Goal: Information Seeking & Learning: Check status

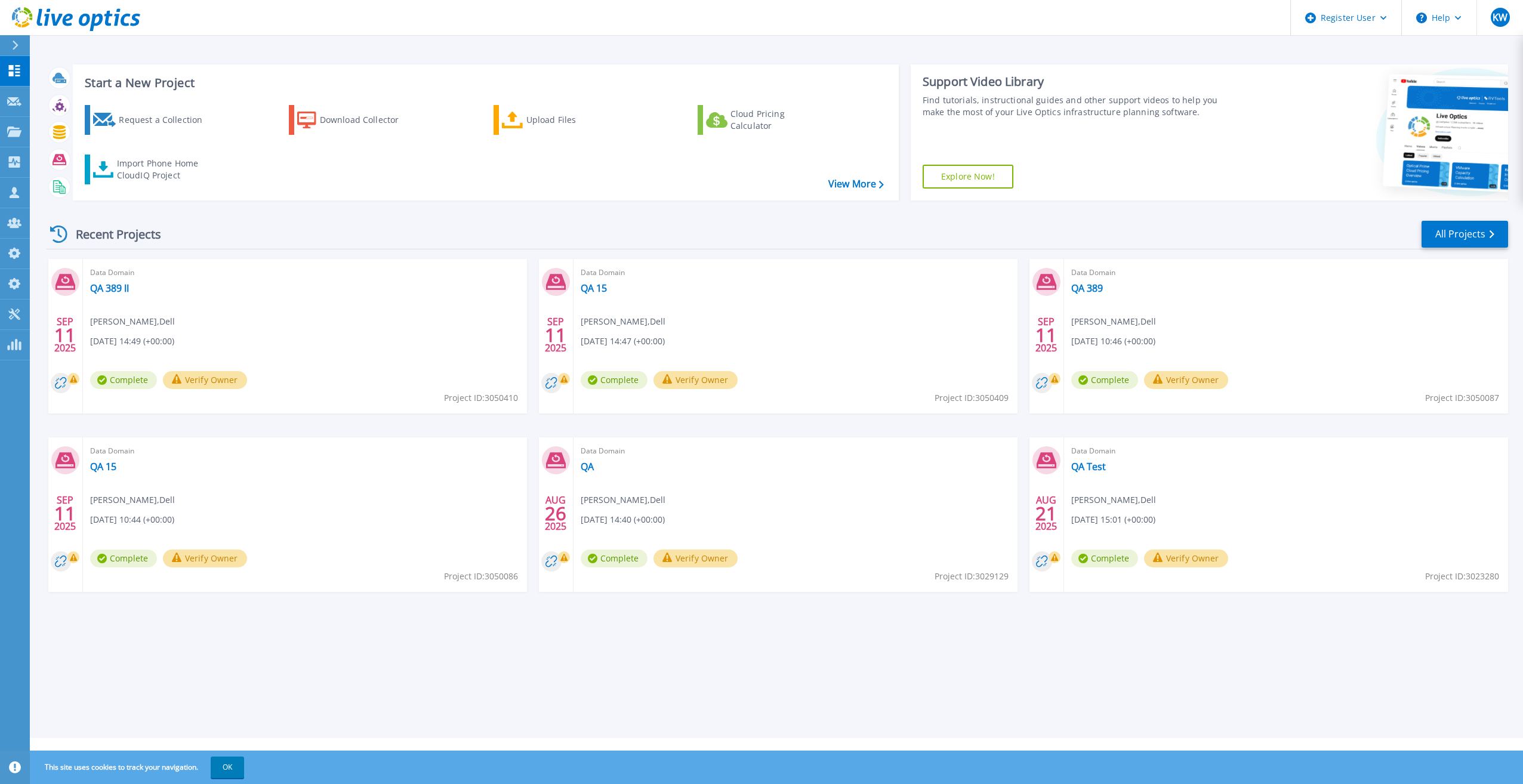
click at [1443, 249] on div "Recent Projects All Projects" at bounding box center [776, 234] width 1462 height 30
click at [1444, 238] on link "All Projects" at bounding box center [1465, 234] width 86 height 27
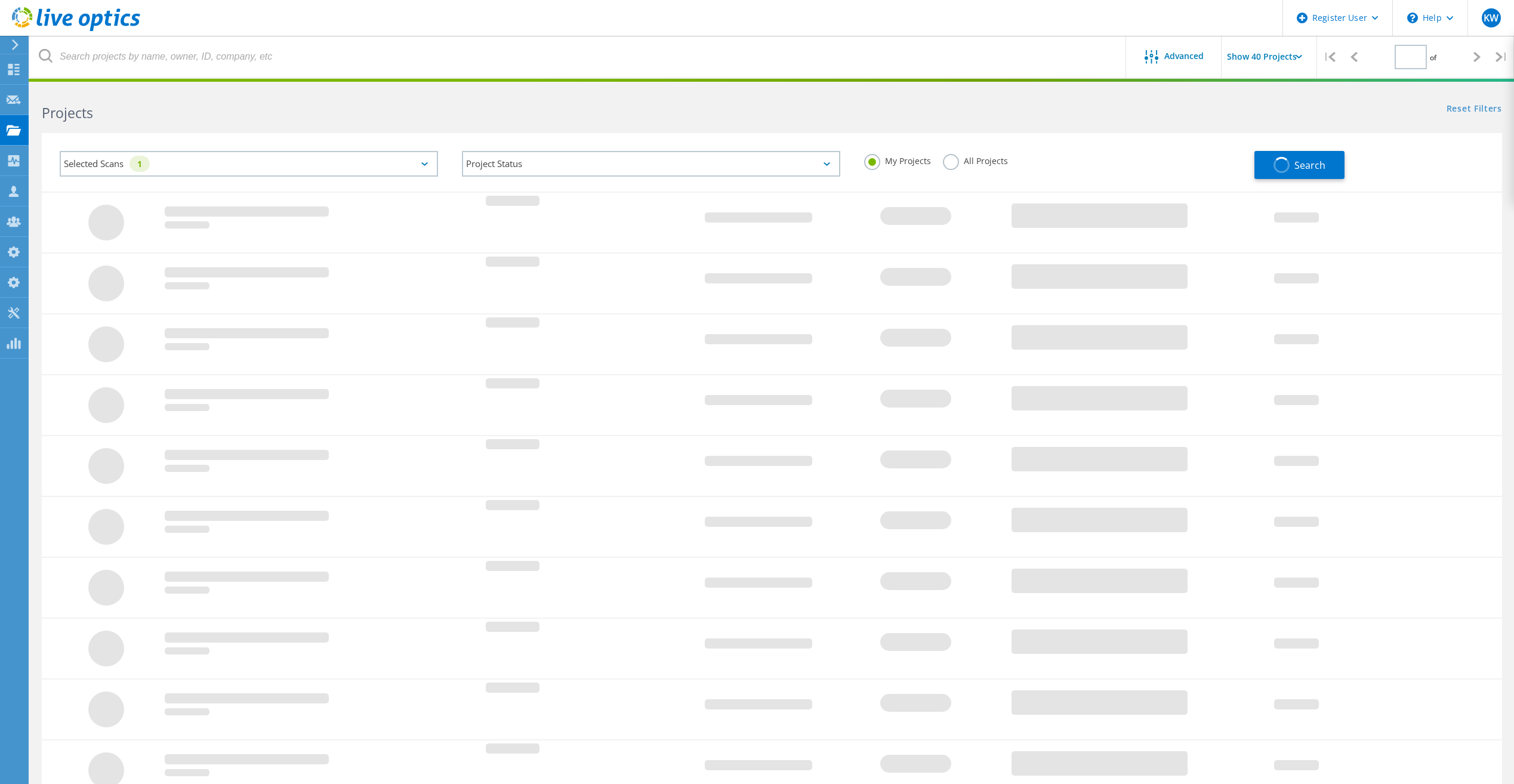
type input "1"
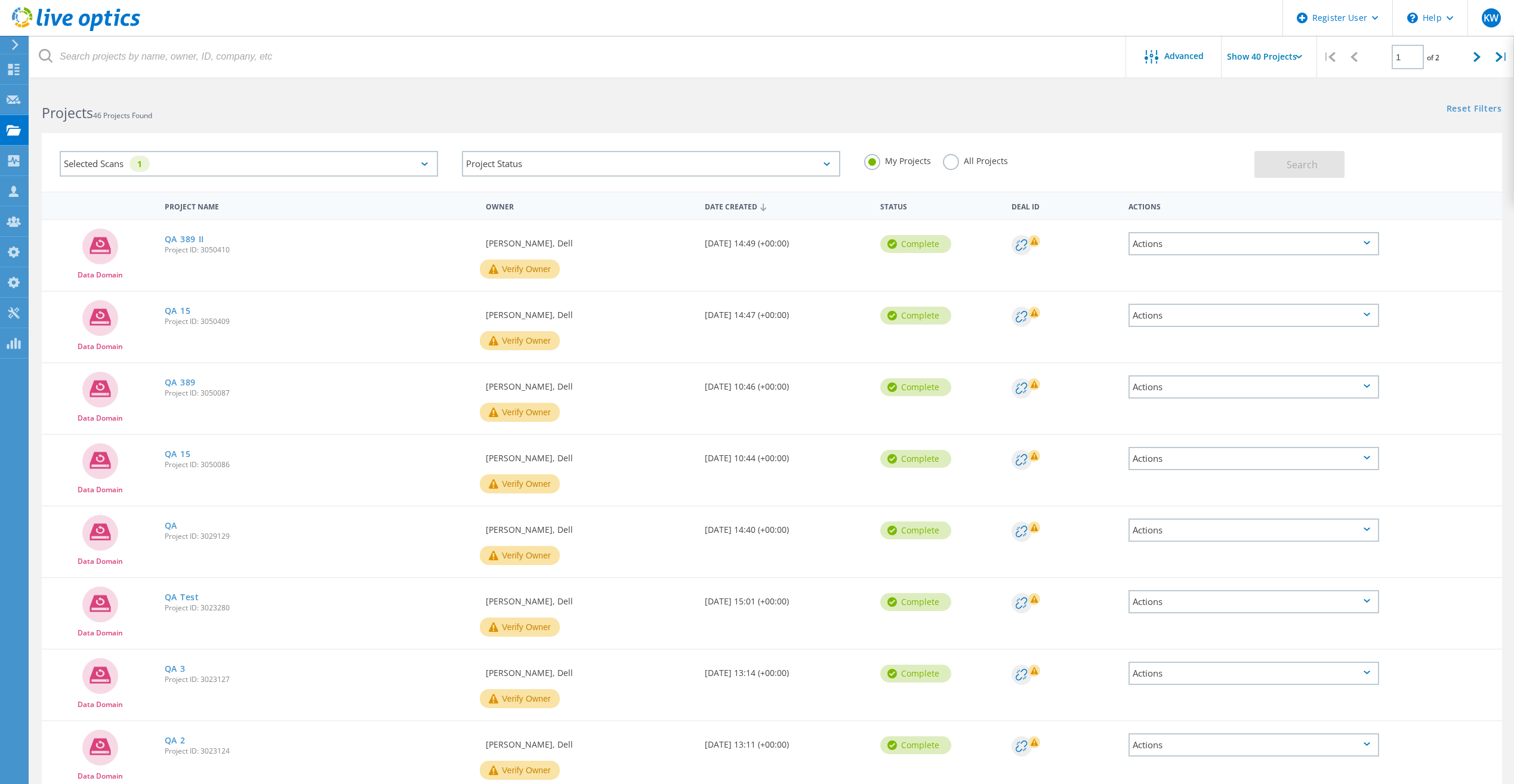
click at [986, 162] on label "All Projects" at bounding box center [976, 160] width 65 height 11
click at [0, 0] on input "All Projects" at bounding box center [0, 0] width 0 height 0
click at [1279, 164] on button "Search" at bounding box center [1299, 164] width 90 height 27
